Goal: Task Accomplishment & Management: Manage account settings

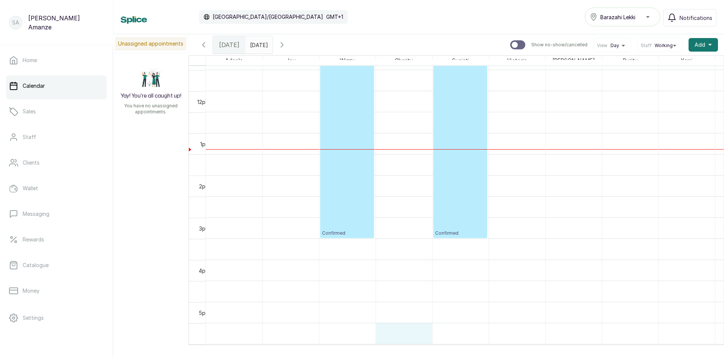
scroll to position [486, 0]
drag, startPoint x: 413, startPoint y: 339, endPoint x: 592, endPoint y: 354, distance: 179.0
click at [592, 354] on div "Calendar [GEOGRAPHIC_DATA]/[GEOGRAPHIC_DATA] GMT+1 Barazahi Lekki Notifications…" at bounding box center [418, 178] width 611 height 356
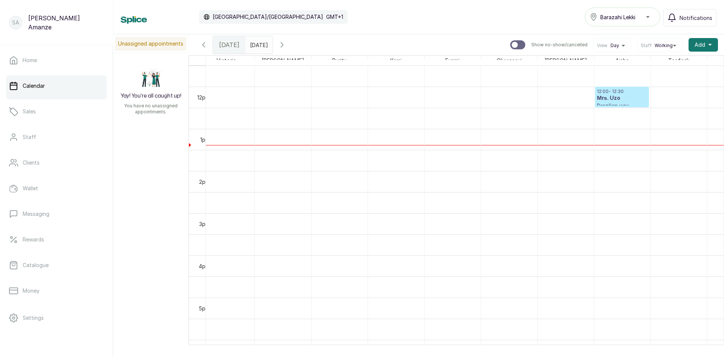
scroll to position [0, 0]
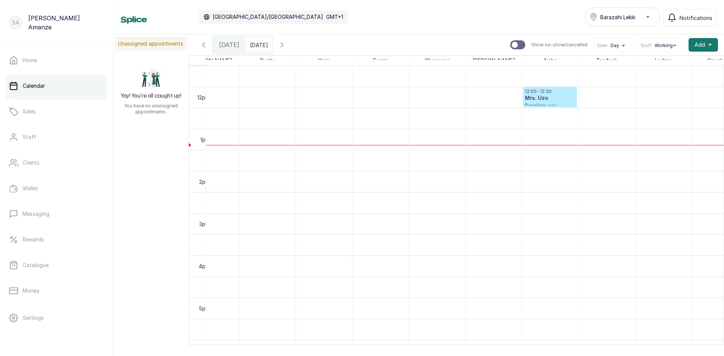
click at [527, 101] on h3 "Mrs. Uzo" at bounding box center [550, 99] width 50 height 8
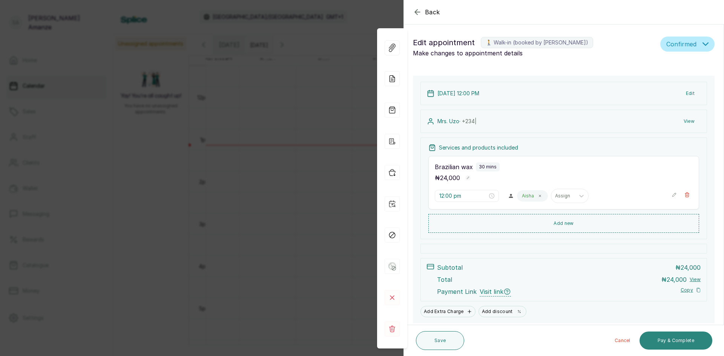
click at [670, 343] on button "Pay & Complete" at bounding box center [675, 341] width 73 height 18
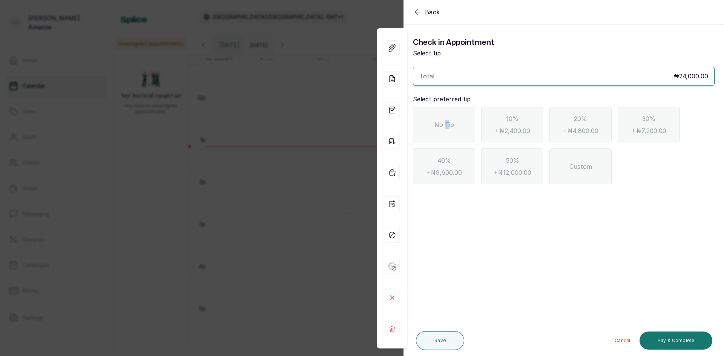
click at [447, 132] on div "No Tip" at bounding box center [444, 125] width 62 height 36
click at [689, 341] on button "Pay & Complete" at bounding box center [675, 341] width 73 height 18
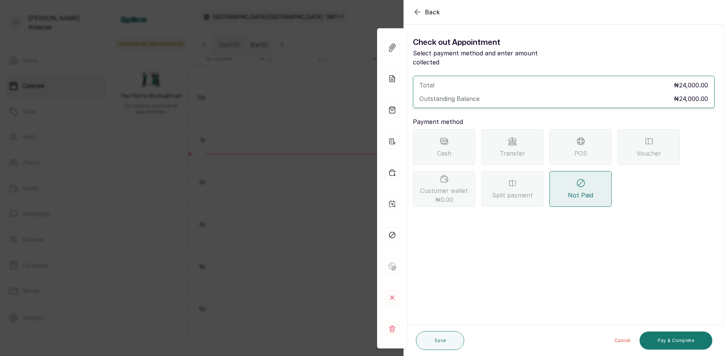
click at [414, 234] on form "Back Appointment Details Check out Appointment Select payment method and enter …" at bounding box center [564, 129] width 320 height 258
drag, startPoint x: 301, startPoint y: 311, endPoint x: 334, endPoint y: 300, distance: 34.6
click at [310, 308] on div "Back Appointment Details Check out Appointment Select payment method and enter …" at bounding box center [362, 178] width 724 height 356
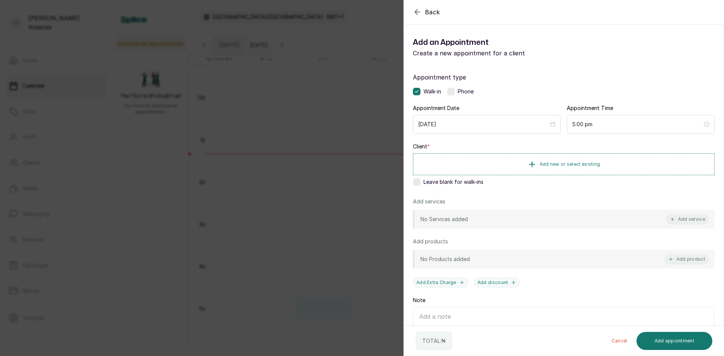
click at [292, 166] on div "Back Add Appointment Add an Appointment Create a new appointment for a client A…" at bounding box center [362, 178] width 724 height 356
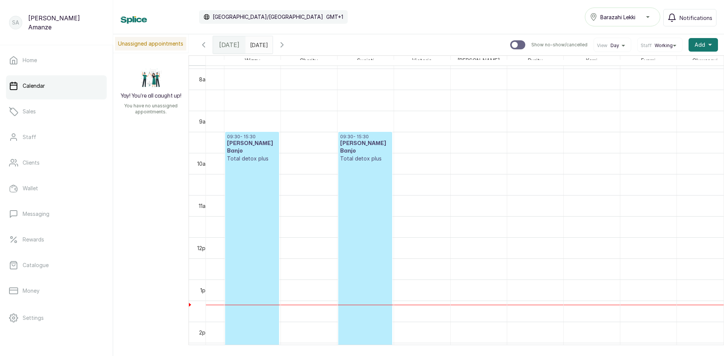
scroll to position [0, 176]
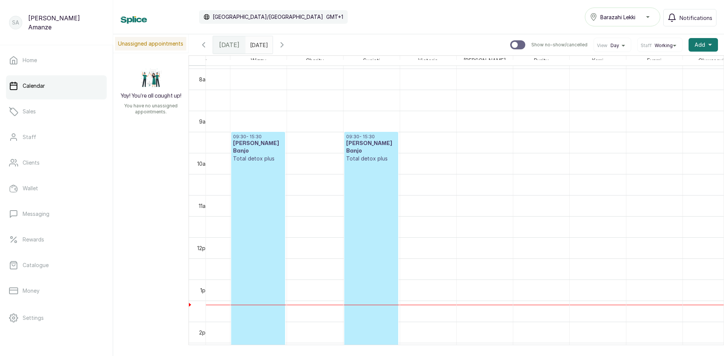
click at [249, 242] on p "Confirmed" at bounding box center [258, 273] width 50 height 221
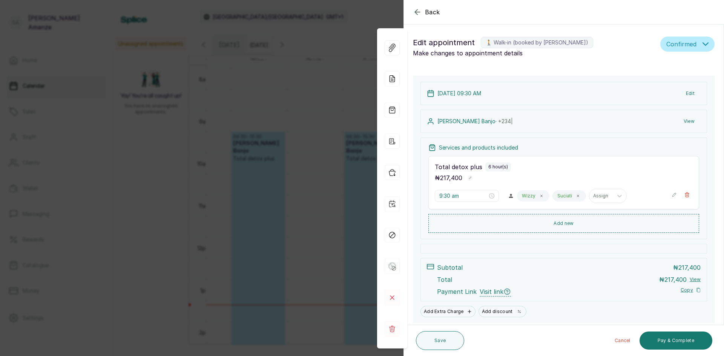
click at [304, 207] on div "Back Appointment Details Edit appointment 🚶 Walk-in (booked by [PERSON_NAME]) M…" at bounding box center [362, 178] width 724 height 356
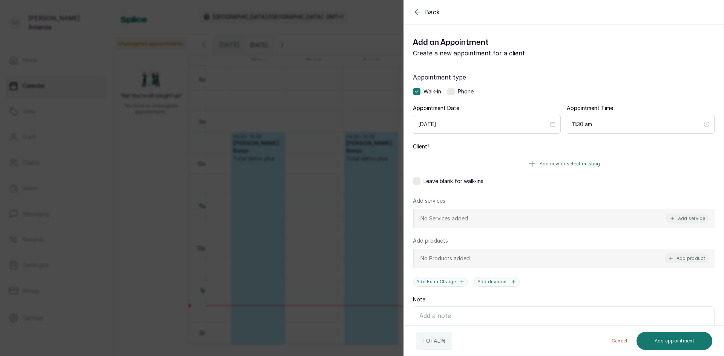
click at [498, 167] on button "Add new or select existing" at bounding box center [564, 163] width 302 height 21
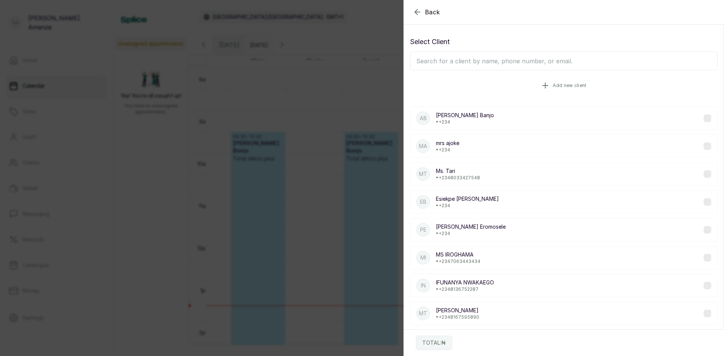
click at [475, 83] on button "Add new client" at bounding box center [564, 85] width 308 height 21
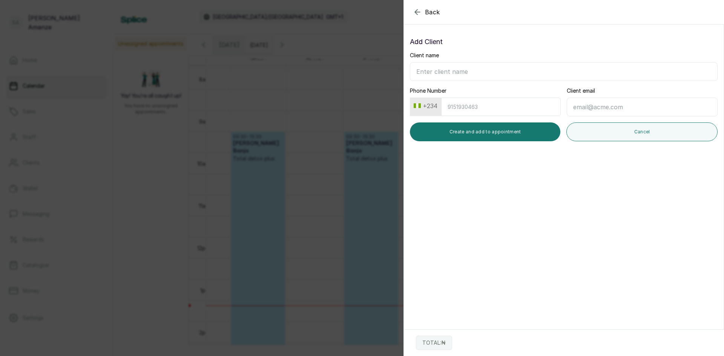
click at [472, 67] on input "Client name" at bounding box center [564, 71] width 308 height 19
type input "[PERSON_NAME]"
click at [474, 128] on button "Create and add to appointment" at bounding box center [485, 132] width 150 height 19
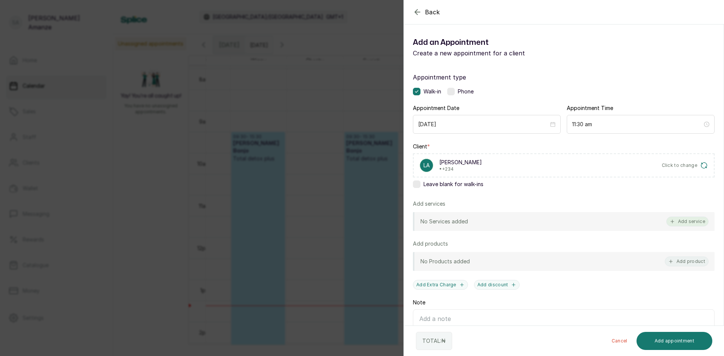
click at [693, 224] on button "Add service" at bounding box center [687, 222] width 42 height 10
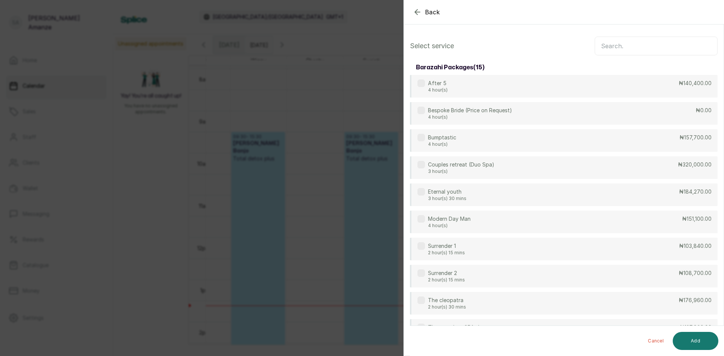
click at [630, 52] on input "text" at bounding box center [656, 46] width 123 height 19
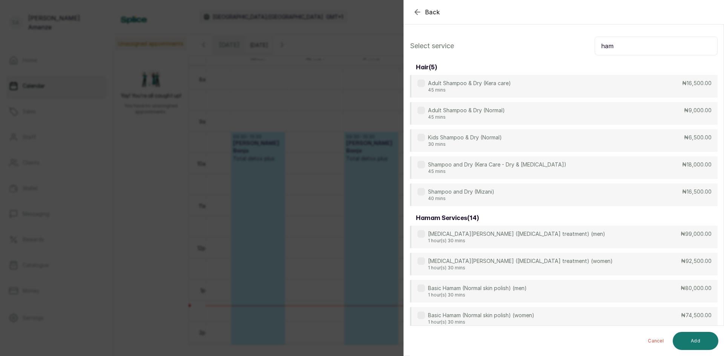
drag, startPoint x: 623, startPoint y: 53, endPoint x: 547, endPoint y: 47, distance: 76.4
click at [547, 47] on div "Select service ham" at bounding box center [564, 46] width 308 height 19
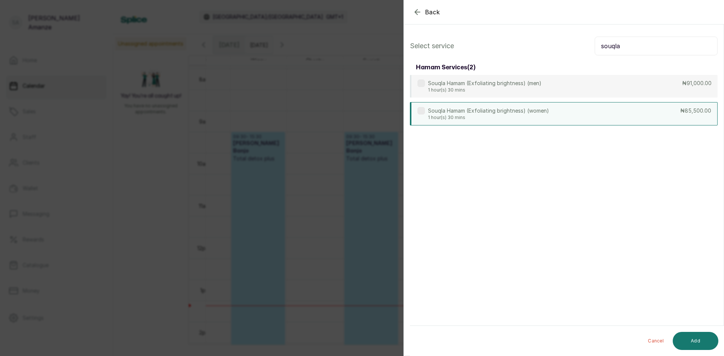
type input "souqla"
click at [577, 109] on div "Souqla Hamam (Exfoliating brightness) (women) 1 hour(s) 30 mins ₦85,500.00" at bounding box center [564, 113] width 308 height 23
click at [687, 339] on button "Add" at bounding box center [696, 341] width 46 height 18
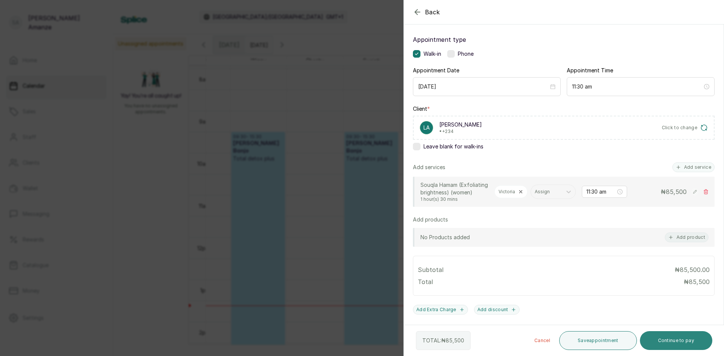
click at [666, 341] on button "Continue to pay" at bounding box center [676, 340] width 73 height 19
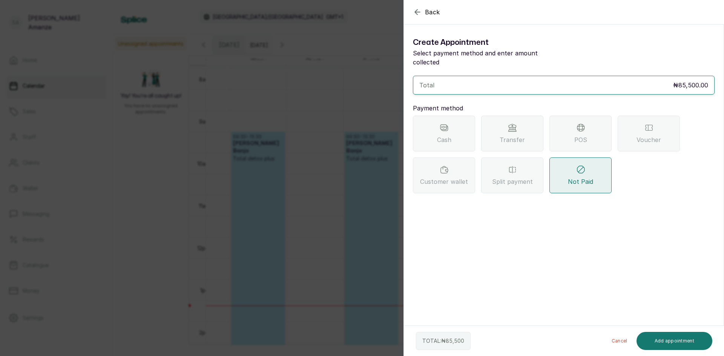
click at [502, 121] on div "Transfer" at bounding box center [512, 134] width 62 height 36
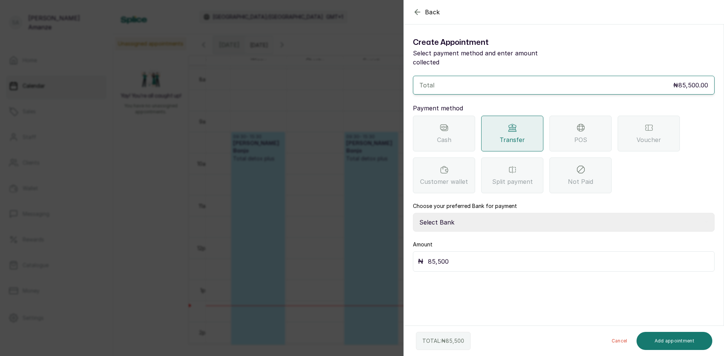
click at [455, 213] on select "Select Bank BARAZAHI LIMITED Access Bank TRACTION/TR BARAZAHI Paystack-Titan Ba…" at bounding box center [564, 222] width 302 height 19
select select "3da602f6-cb5f-407a-81f6-dc86d0307638"
click at [413, 213] on select "Select Bank BARAZAHI LIMITED Access Bank TRACTION/TR BARAZAHI Paystack-Titan Ba…" at bounding box center [564, 222] width 302 height 19
click at [681, 340] on button "Add appointment" at bounding box center [674, 341] width 76 height 18
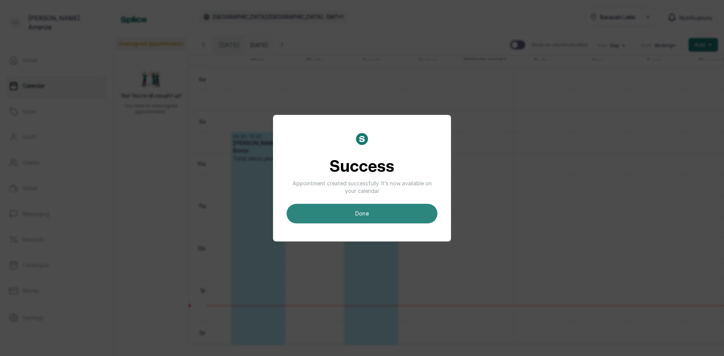
click at [354, 209] on button "done" at bounding box center [362, 214] width 151 height 20
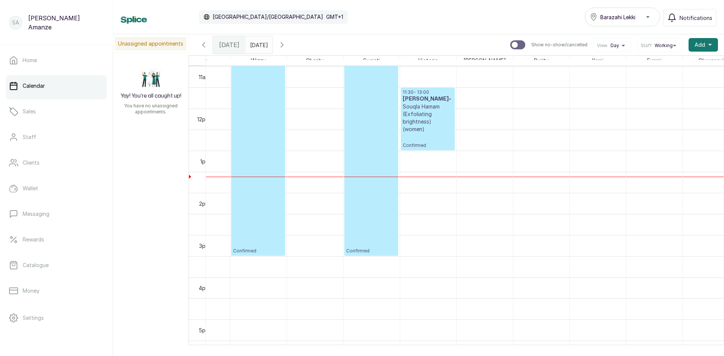
scroll to position [486, 0]
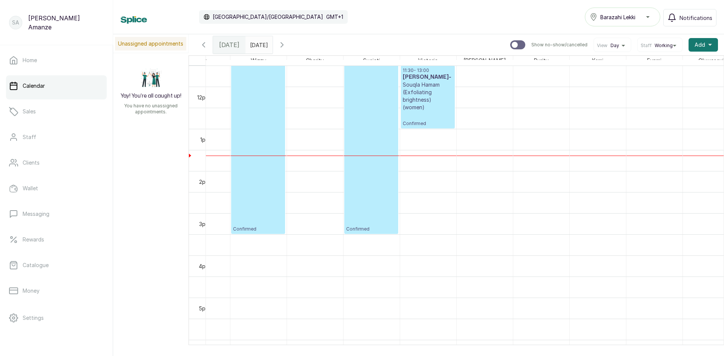
click at [413, 116] on p "Confirmed" at bounding box center [428, 118] width 50 height 15
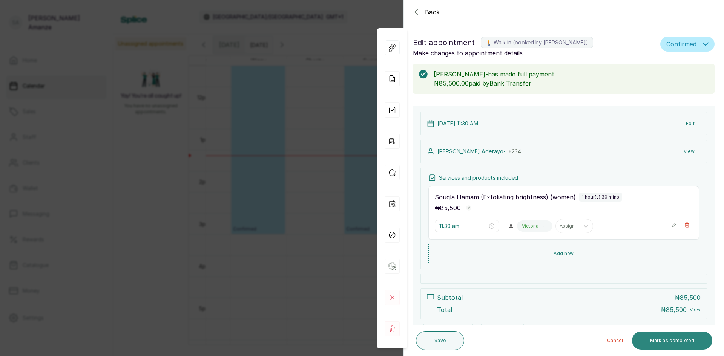
click at [655, 339] on button "Mark as completed" at bounding box center [672, 341] width 80 height 18
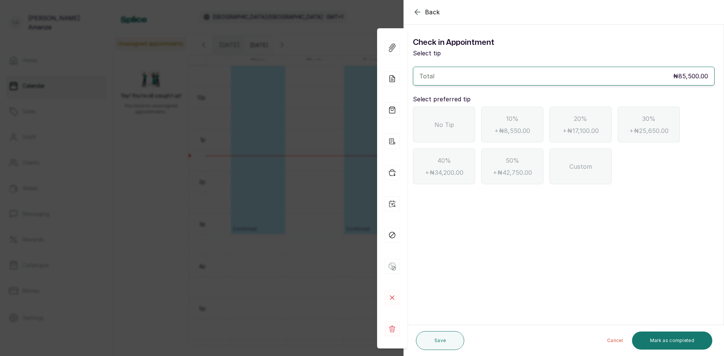
click at [484, 125] on div "10% + ₦8,550.00" at bounding box center [512, 125] width 62 height 36
click at [492, 132] on div "10% + ₦8,550.00" at bounding box center [512, 125] width 62 height 36
click at [458, 121] on div "No Tip" at bounding box center [444, 125] width 62 height 36
click at [653, 342] on button "Mark as completed" at bounding box center [672, 341] width 80 height 18
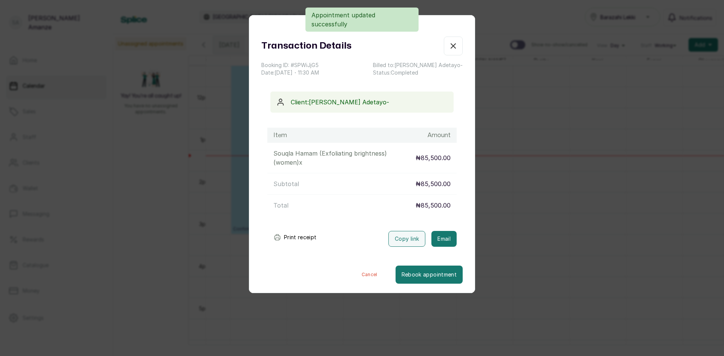
click at [449, 48] on icon "button" at bounding box center [453, 45] width 9 height 9
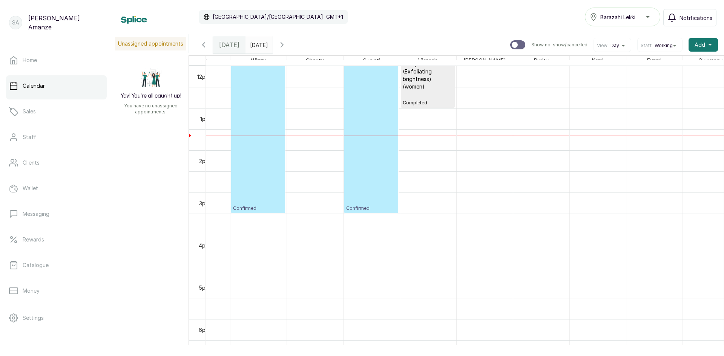
scroll to position [524, 0]
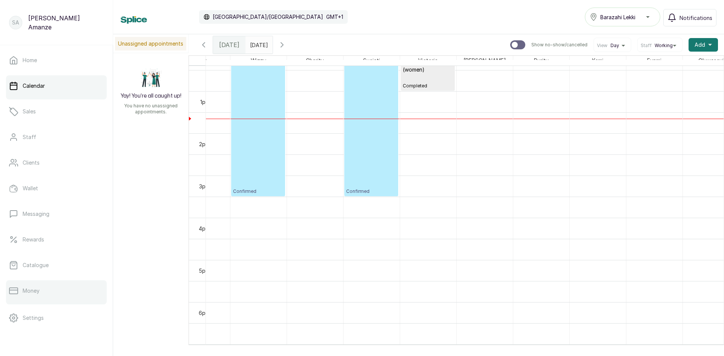
click at [33, 287] on p "Money" at bounding box center [31, 291] width 17 height 8
